Goal: Communication & Community: Answer question/provide support

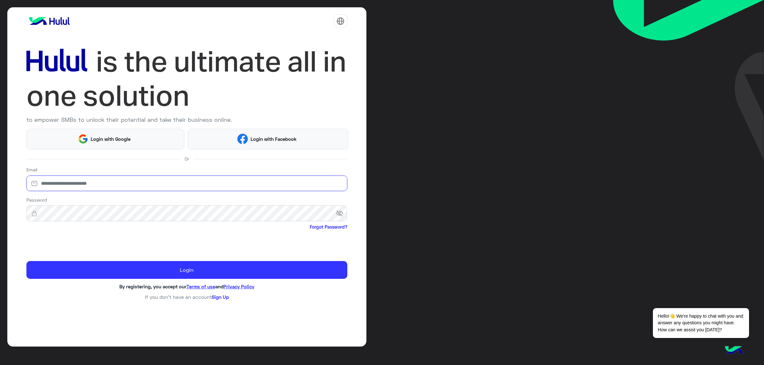
type input "**********"
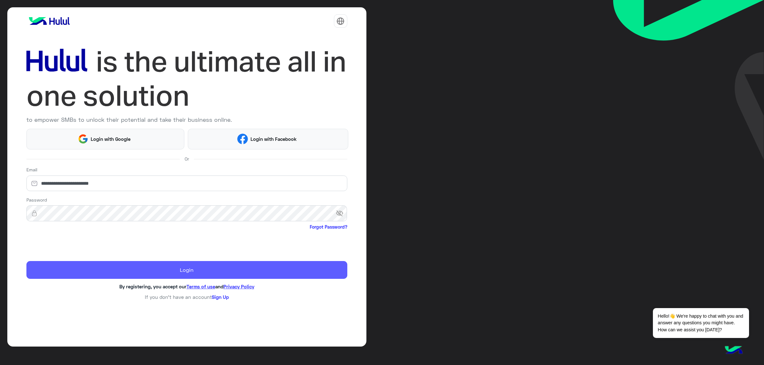
click at [83, 276] on button "Login" at bounding box center [186, 270] width 321 height 18
click at [88, 263] on button "Login" at bounding box center [186, 270] width 321 height 18
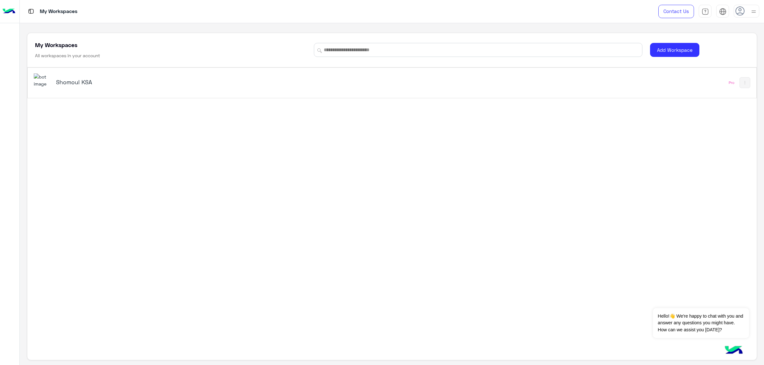
click at [65, 80] on h5 "Shomoul KSA" at bounding box center [185, 82] width 258 height 8
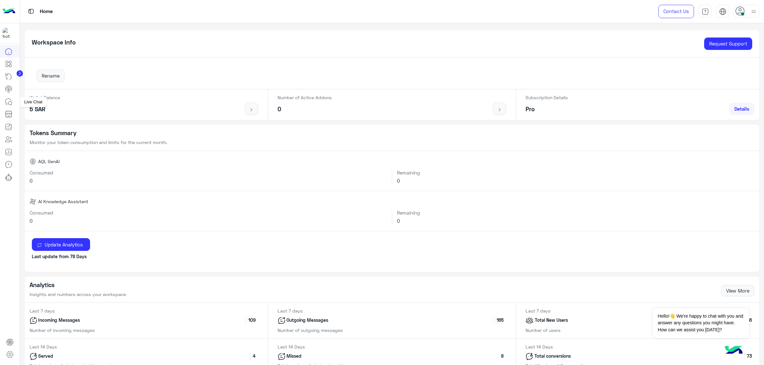
click at [8, 102] on icon at bounding box center [9, 102] width 3 height 3
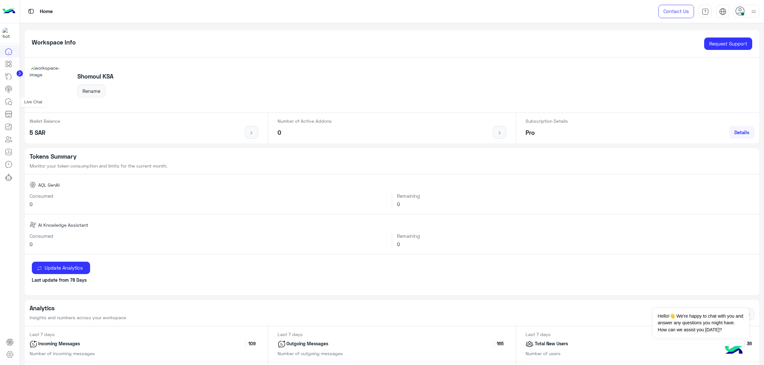
click at [7, 101] on icon at bounding box center [9, 102] width 8 height 8
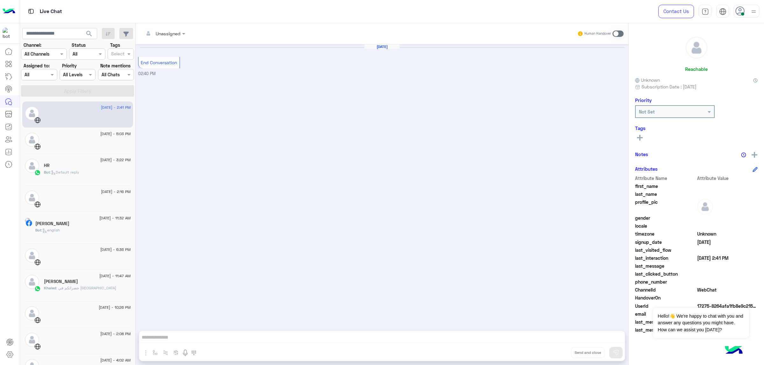
click at [75, 117] on div at bounding box center [87, 117] width 87 height 11
click at [69, 225] on h5 "[PERSON_NAME]" at bounding box center [52, 223] width 34 height 5
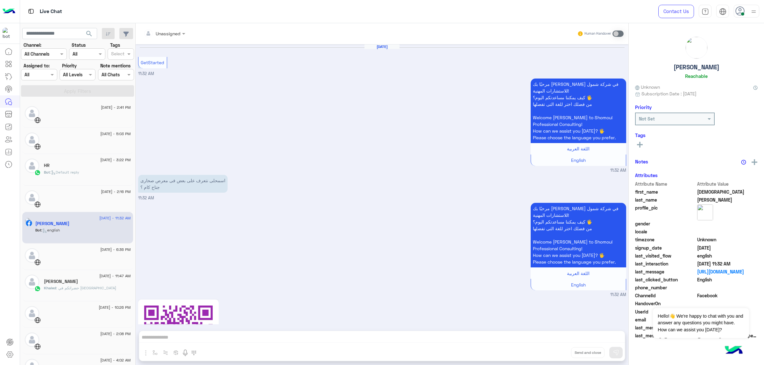
scroll to position [312, 0]
